Goal: Transaction & Acquisition: Subscribe to service/newsletter

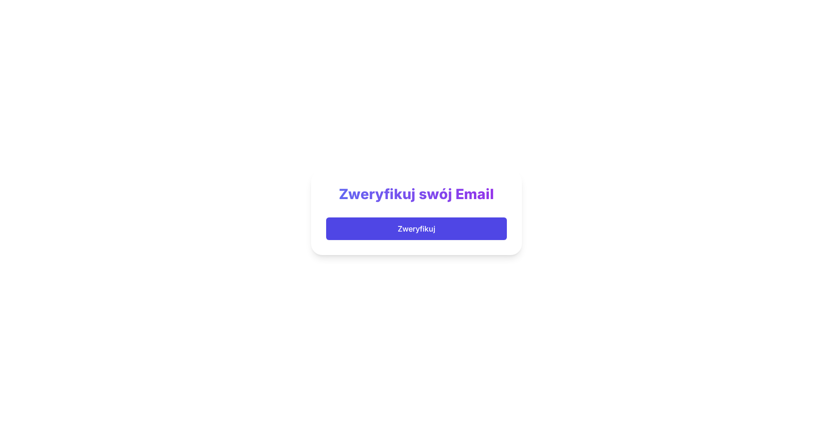
click at [328, 224] on button "Zweryfikuj" at bounding box center [416, 228] width 181 height 23
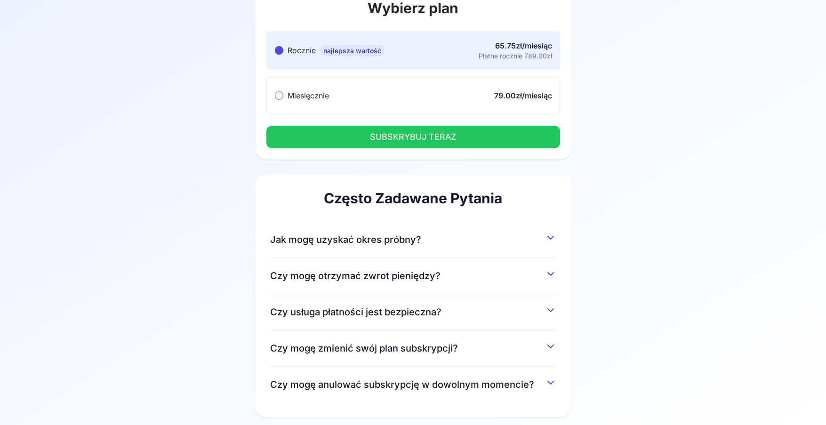
scroll to position [94, 0]
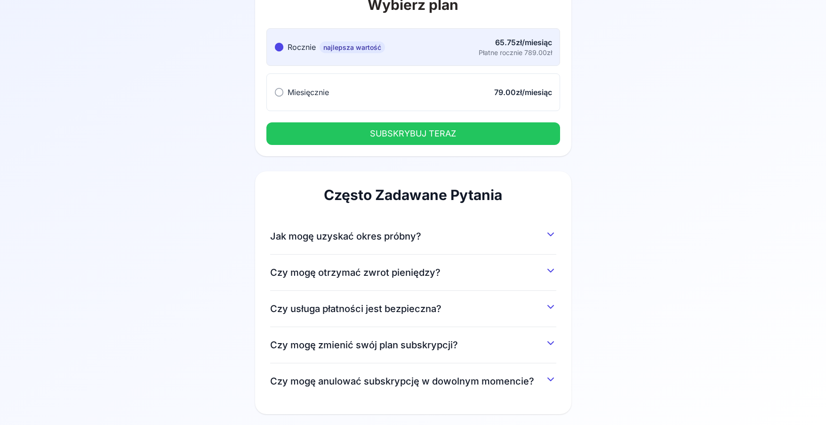
click at [340, 248] on div "Jak mogę uzyskać okres próbny? Możesz uzyskać 7-dniowy okres próbny, rejestrują…" at bounding box center [413, 236] width 286 height 36
click at [338, 243] on div "Jak mogę uzyskać okres próbny? Możesz uzyskać 7-dniowy okres próbny, rejestrują…" at bounding box center [413, 236] width 286 height 36
click at [557, 237] on div "Często Zadawane Pytania Jak mogę uzyskać okres próbny? Możesz uzyskać 7-dniowy …" at bounding box center [413, 292] width 316 height 243
click at [551, 235] on icon at bounding box center [551, 234] width 6 height 3
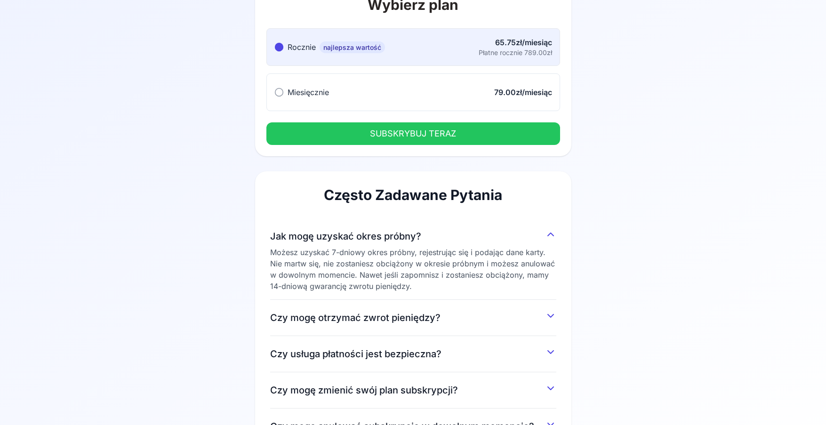
click at [330, 281] on div "Możesz uzyskać 7-dniowy okres próbny, rejestrując się i podając dane karty. Nie…" at bounding box center [413, 269] width 286 height 45
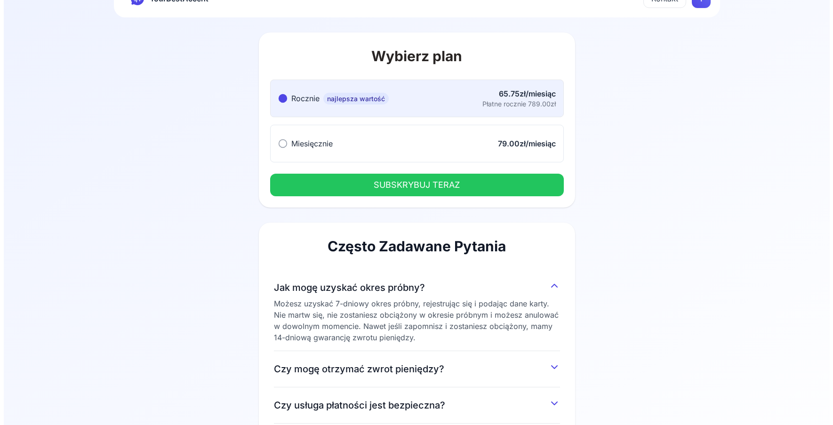
scroll to position [0, 0]
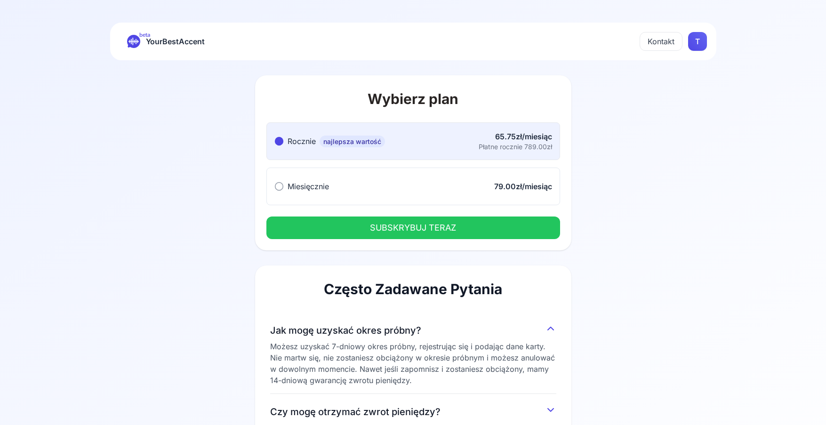
click at [342, 186] on button "Miesięcznie Miesięcznie 79.00zł/miesiąc" at bounding box center [413, 187] width 294 height 38
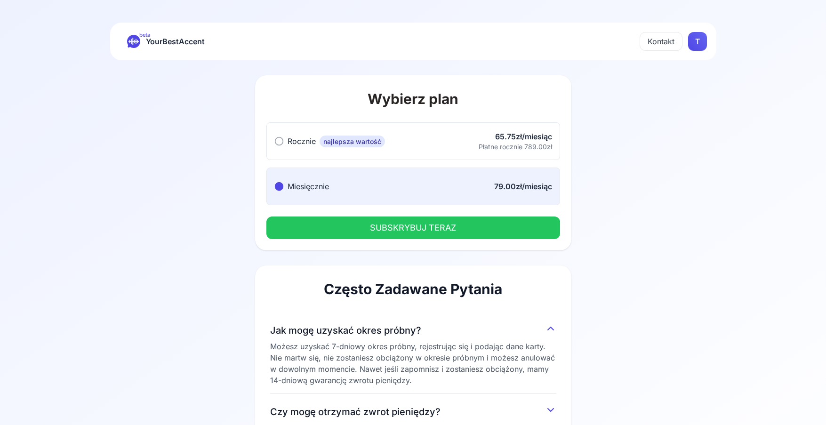
click at [345, 225] on button "SUBSKRYBUJ TERAZ" at bounding box center [413, 228] width 294 height 23
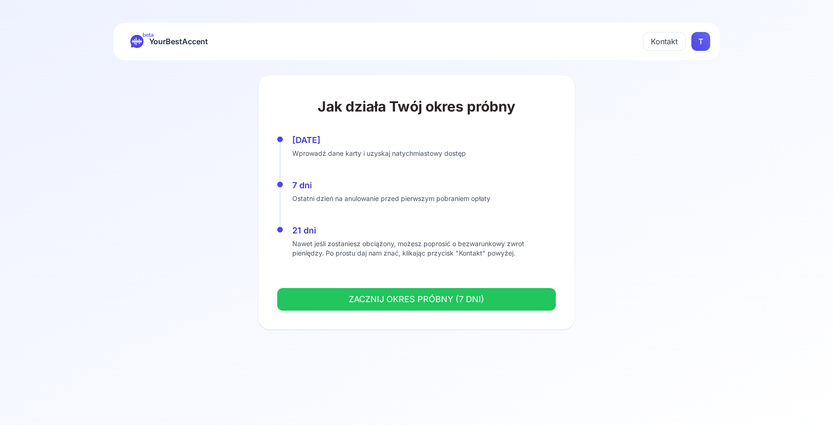
click at [344, 300] on button "ZACZNIJ OKRES PRÓBNY (7 DNI)" at bounding box center [416, 299] width 279 height 23
